Goal: Find specific page/section: Locate item on page

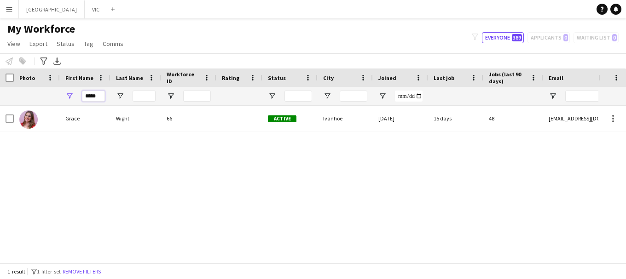
click at [103, 94] on input "*****" at bounding box center [93, 96] width 23 height 11
type input "*"
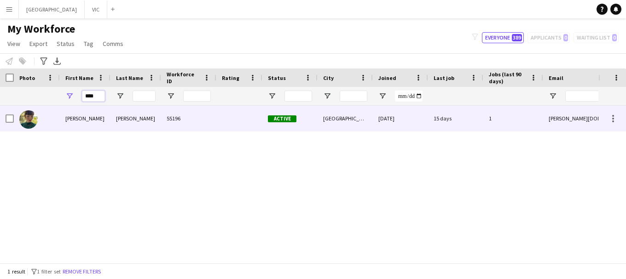
type input "****"
click at [31, 117] on img at bounding box center [28, 119] width 18 height 18
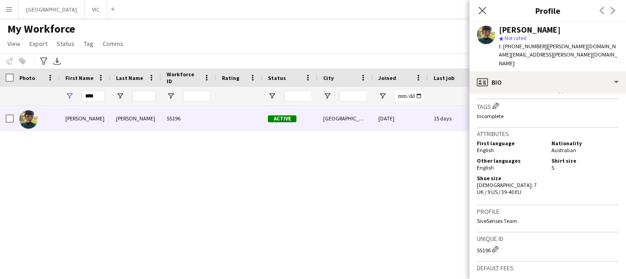
scroll to position [348, 0]
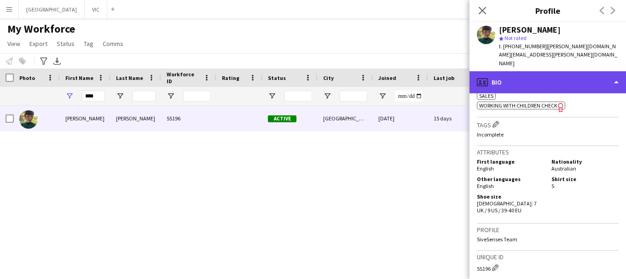
click at [484, 77] on icon "profile" at bounding box center [482, 82] width 11 height 11
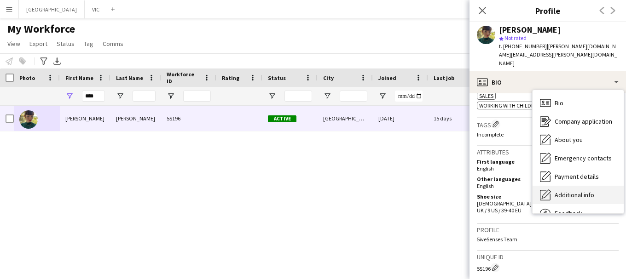
click at [563, 191] on span "Additional info" at bounding box center [574, 195] width 40 height 8
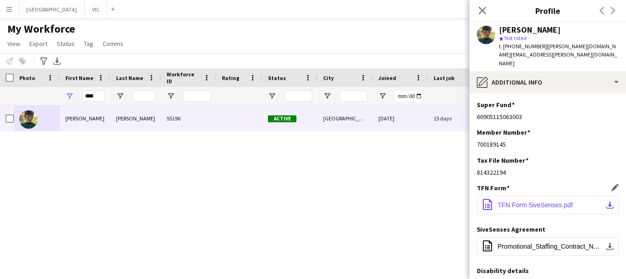
click at [521, 201] on span "TFN Form 5iveSenses.pdf" at bounding box center [534, 204] width 75 height 7
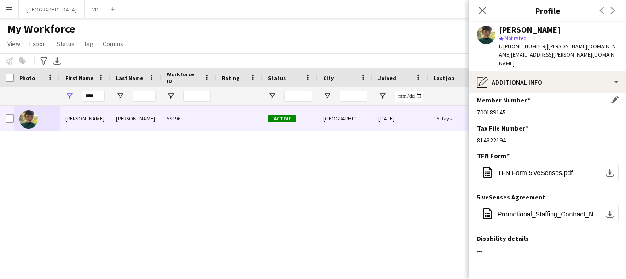
scroll to position [50, 0]
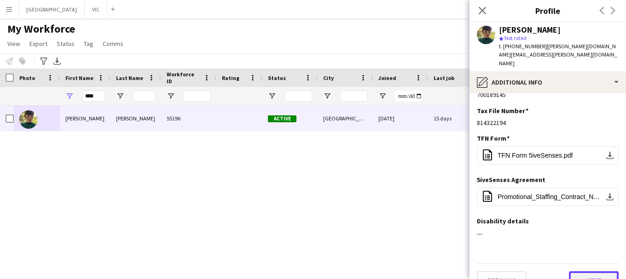
click at [596, 271] on button "Next" at bounding box center [594, 280] width 50 height 18
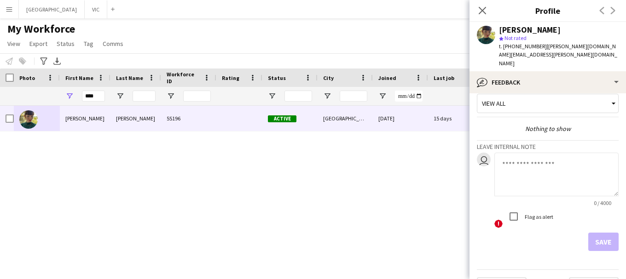
scroll to position [16, 0]
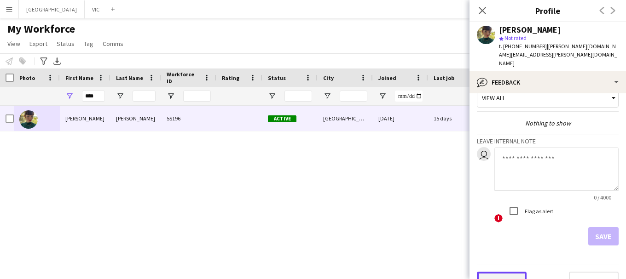
click at [501, 272] on button "Previous" at bounding box center [502, 281] width 50 height 18
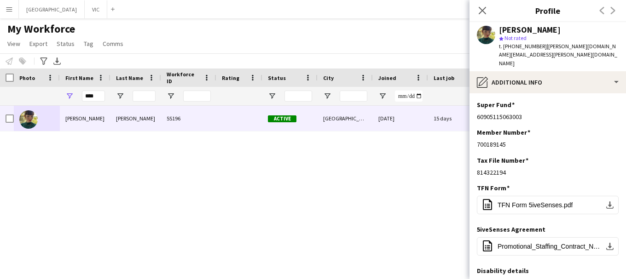
click at [501, 267] on div "Disability details Edit this field ---" at bounding box center [548, 281] width 142 height 28
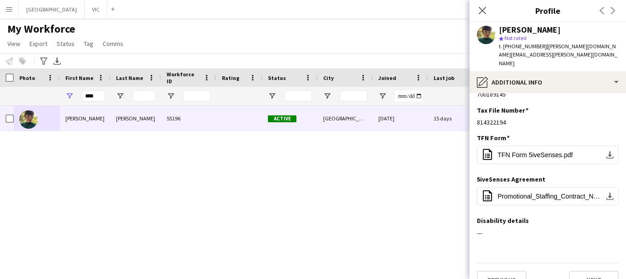
scroll to position [51, 0]
click at [501, 270] on button "Previous" at bounding box center [502, 279] width 50 height 18
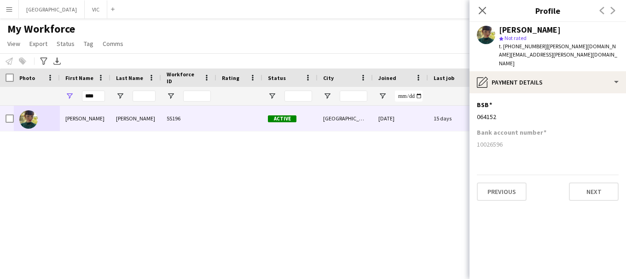
scroll to position [0, 0]
click at [480, 8] on icon at bounding box center [481, 10] width 9 height 9
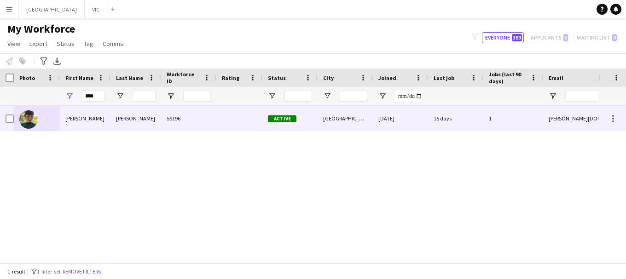
click at [27, 114] on img at bounding box center [28, 119] width 18 height 18
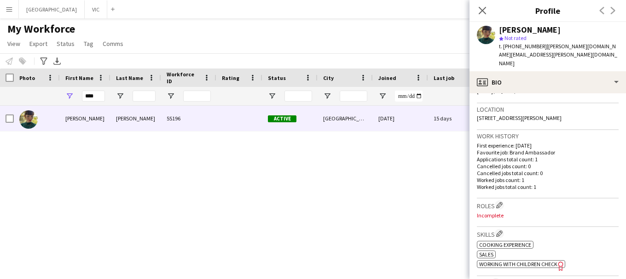
scroll to position [199, 0]
